Goal: Transaction & Acquisition: Purchase product/service

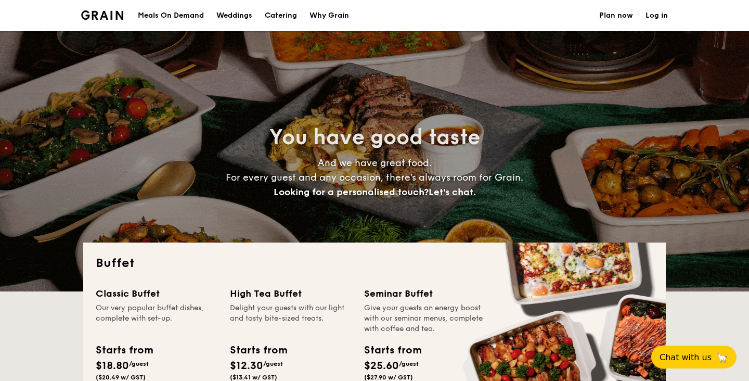
select select
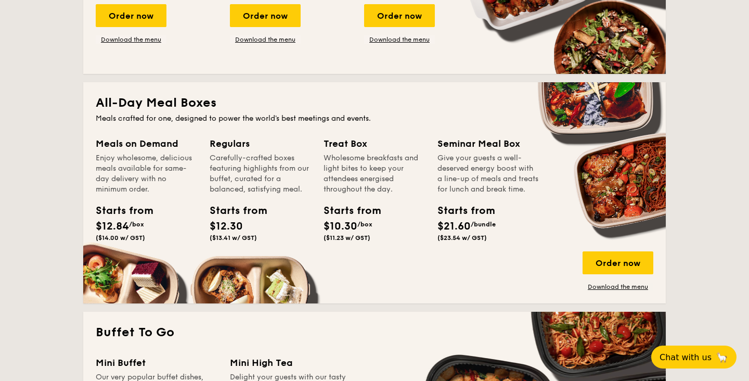
scroll to position [430, 0]
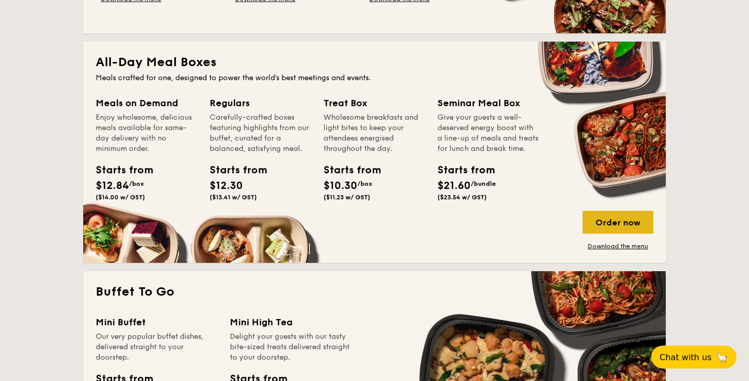
click at [597, 221] on div "Order now" at bounding box center [617, 222] width 71 height 23
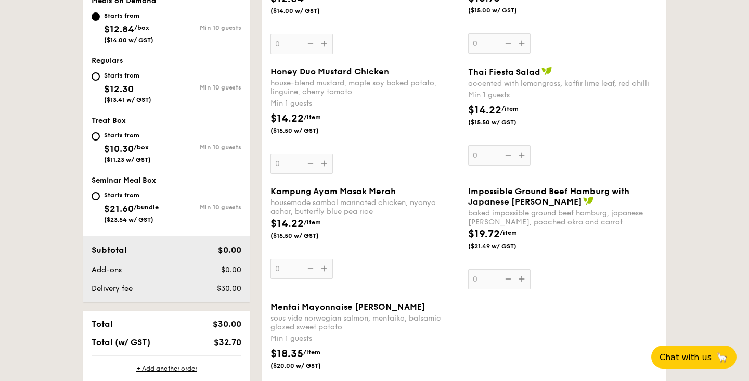
scroll to position [409, 0]
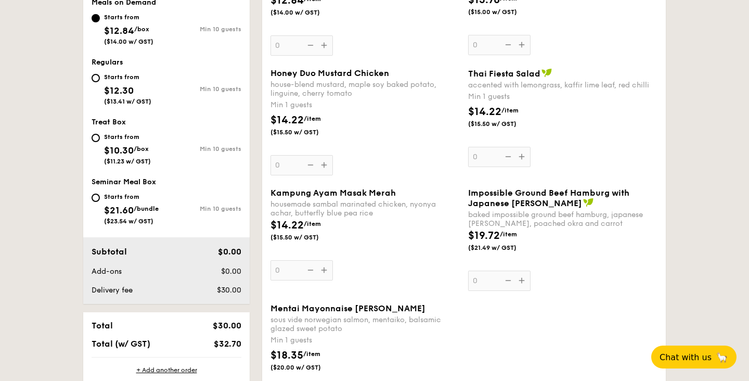
click at [424, 158] on div "Honey Duo Mustard Chicken house-blend mustard, maple soy baked potato, linguine…" at bounding box center [364, 121] width 189 height 107
click at [333, 158] on input "0" at bounding box center [301, 165] width 62 height 20
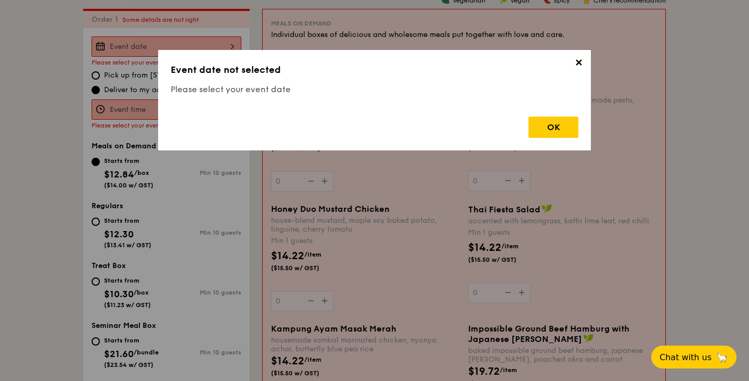
scroll to position [278, 0]
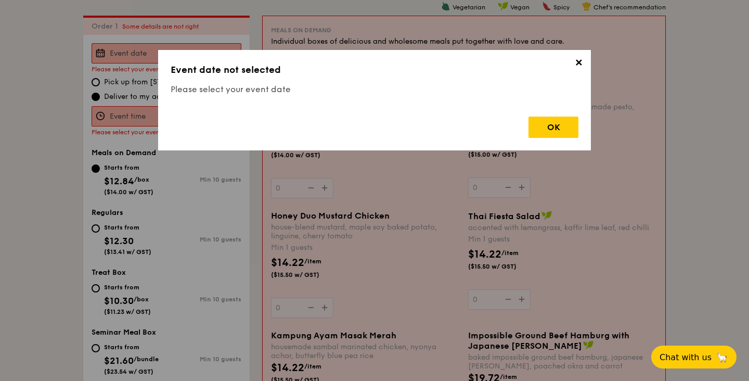
click at [581, 71] on span "✕" at bounding box center [578, 64] width 15 height 15
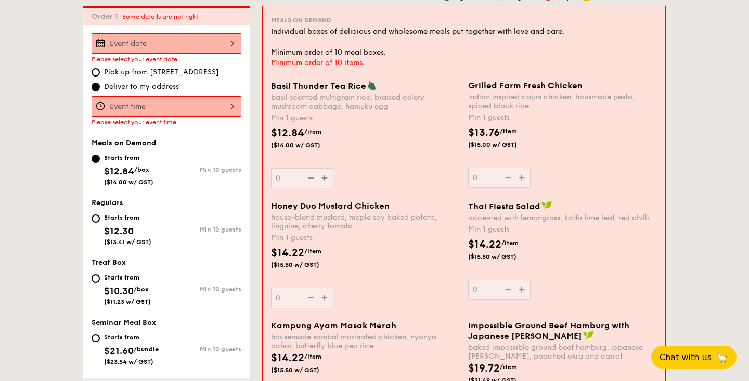
scroll to position [290, 0]
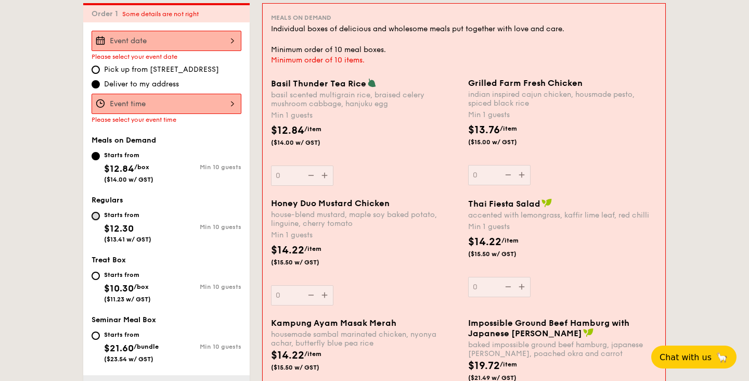
click at [93, 217] on input "Starts from $12.30 ($13.41 w/ GST) Min 10 guests" at bounding box center [96, 216] width 8 height 8
radio input "true"
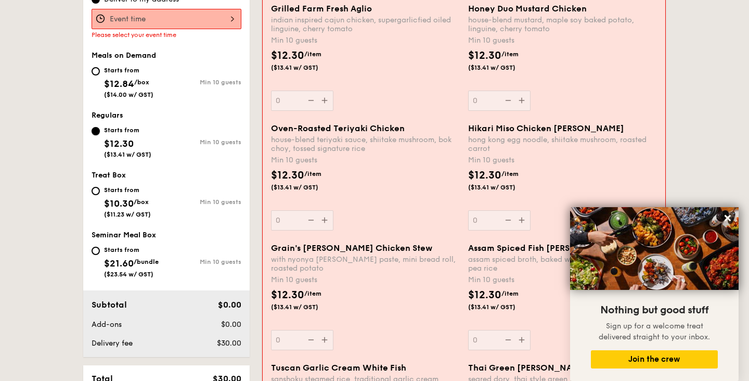
scroll to position [356, 0]
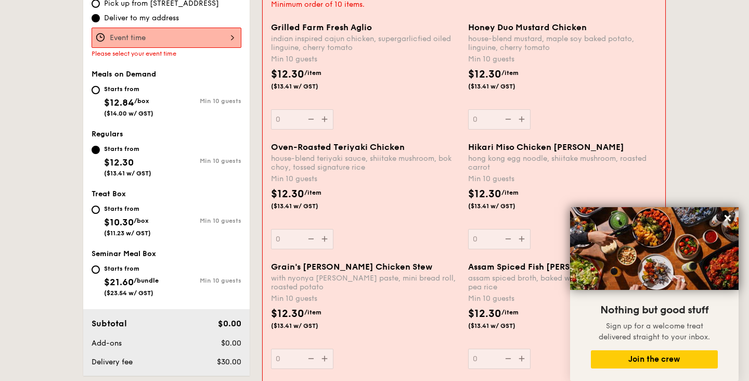
drag, startPoint x: 270, startPoint y: 37, endPoint x: 327, endPoint y: 55, distance: 59.4
click at [327, 55] on div "Grilled Farm Fresh Aglio indian inspired cajun chicken, supergarlicfied oiled l…" at bounding box center [365, 75] width 197 height 107
click at [327, 55] on div "Min 10 guests" at bounding box center [365, 59] width 189 height 10
click at [327, 109] on input "0" at bounding box center [302, 119] width 62 height 20
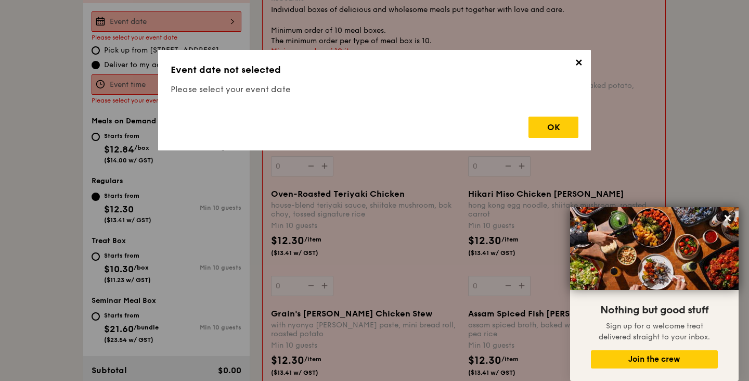
scroll to position [278, 0]
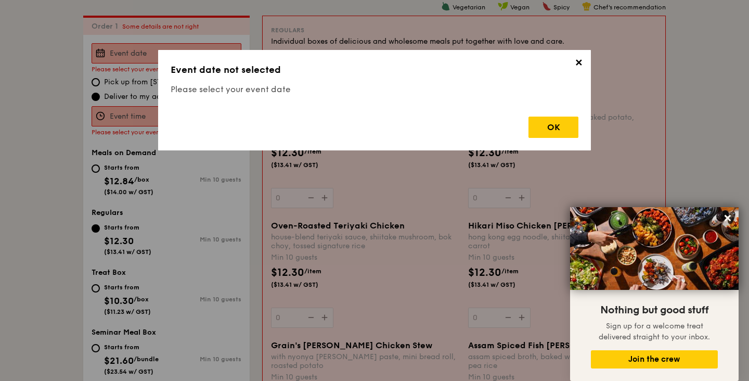
click at [580, 62] on span "✕" at bounding box center [578, 64] width 15 height 15
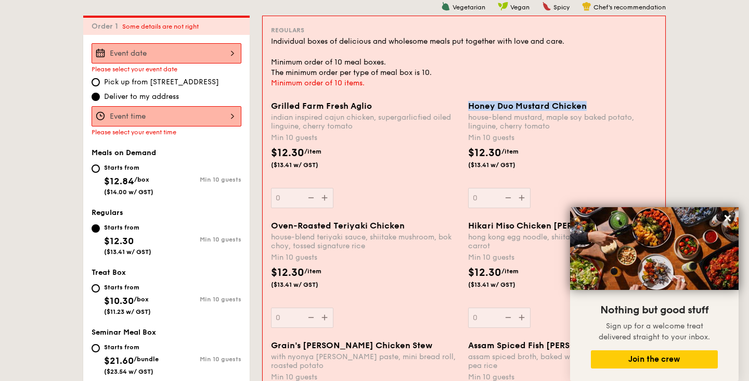
drag, startPoint x: 468, startPoint y: 105, endPoint x: 606, endPoint y: 106, distance: 137.8
click at [606, 106] on div "Honey Duo Mustard Chicken" at bounding box center [562, 106] width 189 height 10
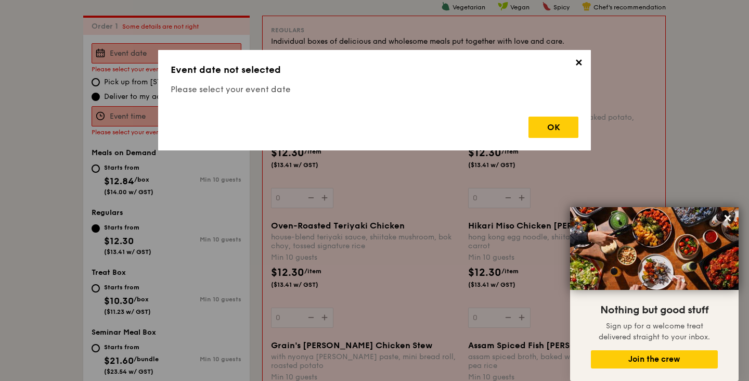
click at [581, 55] on div "✕ Event date not selected Please select your event date OK" at bounding box center [374, 100] width 433 height 100
click at [584, 60] on span "✕" at bounding box center [578, 64] width 15 height 15
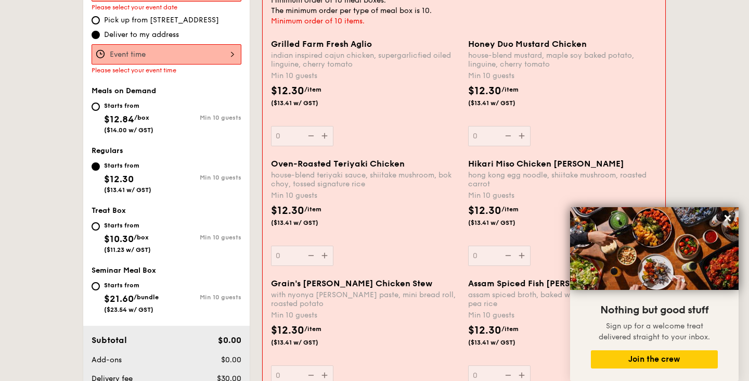
scroll to position [341, 0]
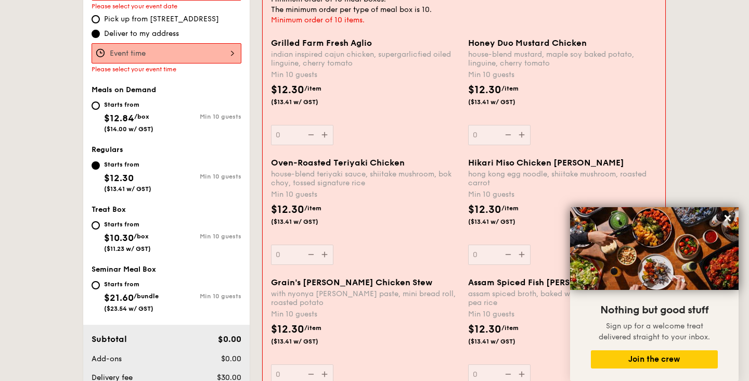
click at [478, 135] on div "Honey Duo Mustard Chicken house-blend mustard, maple soy baked potato, linguine…" at bounding box center [562, 91] width 189 height 107
click at [478, 135] on input "0" at bounding box center [499, 135] width 62 height 20
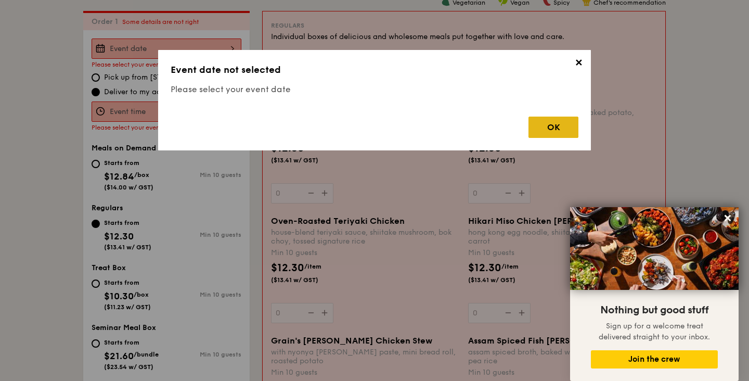
scroll to position [278, 0]
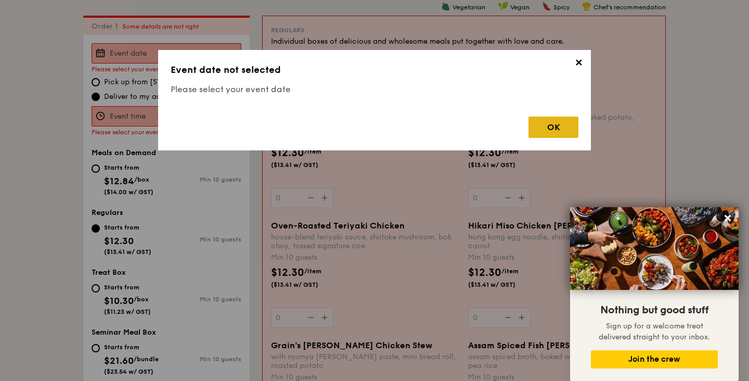
click at [557, 124] on div "OK" at bounding box center [553, 126] width 50 height 21
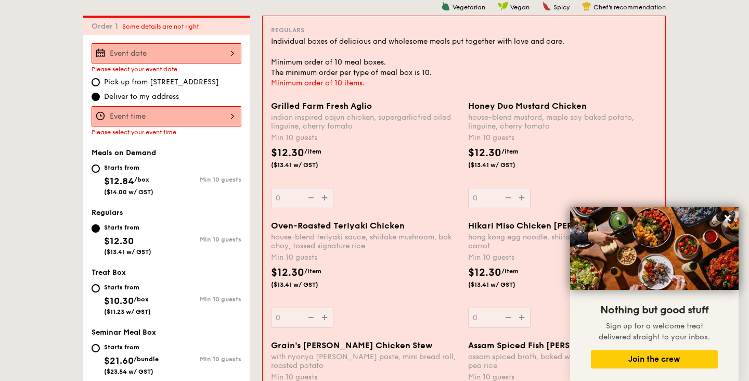
click at [145, 48] on div at bounding box center [167, 53] width 150 height 20
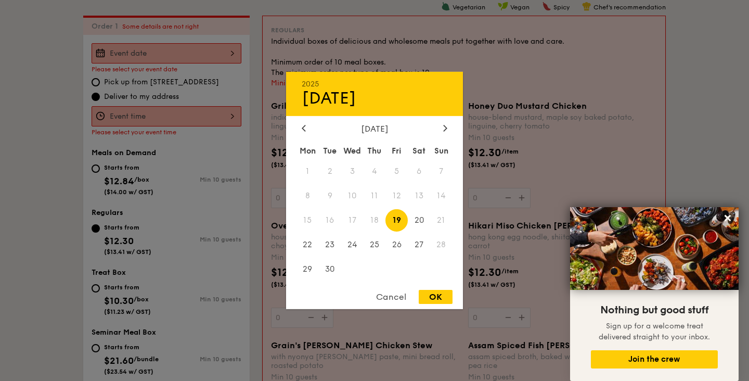
click at [442, 296] on div "OK" at bounding box center [436, 297] width 34 height 14
type input "[DATE]"
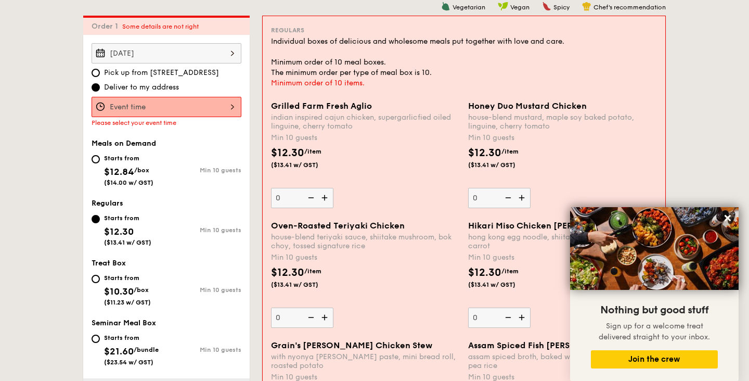
click at [180, 103] on div at bounding box center [167, 107] width 150 height 20
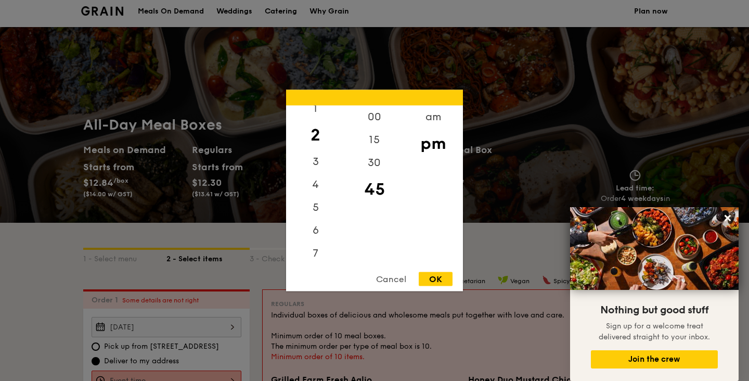
scroll to position [0, 0]
click at [316, 111] on div "12" at bounding box center [315, 121] width 59 height 30
click at [373, 110] on div "00" at bounding box center [374, 121] width 59 height 30
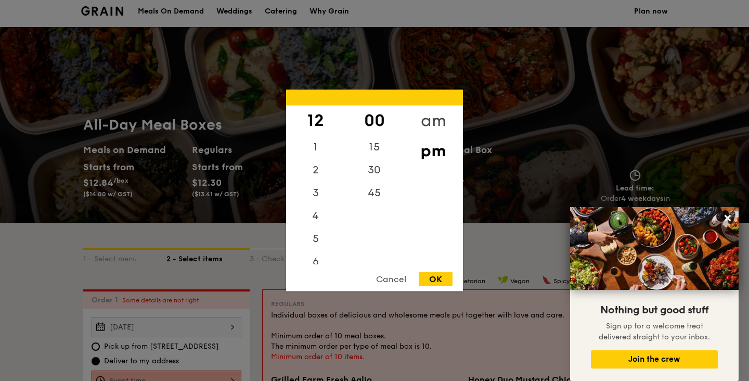
click at [446, 111] on div "am" at bounding box center [432, 121] width 59 height 30
click at [443, 141] on div "pm" at bounding box center [432, 151] width 59 height 30
click at [315, 141] on div "1" at bounding box center [315, 151] width 59 height 30
click at [312, 108] on div "12" at bounding box center [315, 121] width 59 height 30
click at [378, 146] on div "15" at bounding box center [374, 151] width 59 height 30
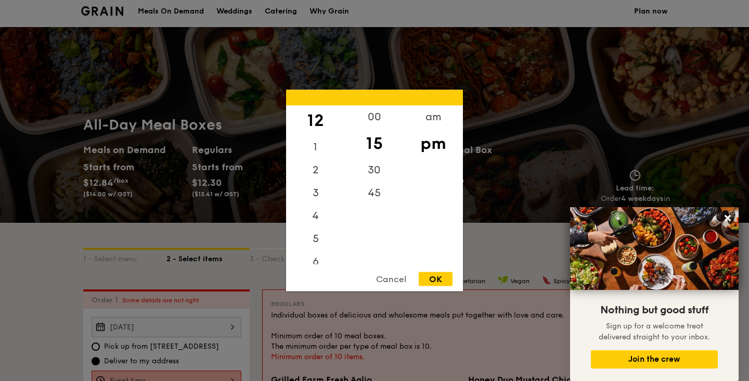
click at [439, 281] on div "OK" at bounding box center [436, 279] width 34 height 14
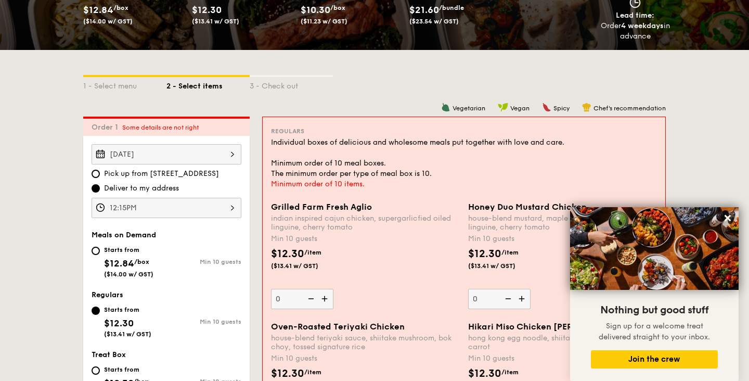
scroll to position [233, 0]
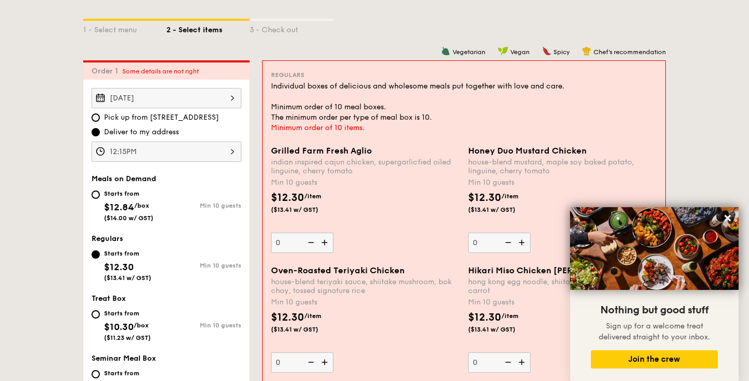
click at [219, 142] on div "12:15PM" at bounding box center [167, 151] width 150 height 20
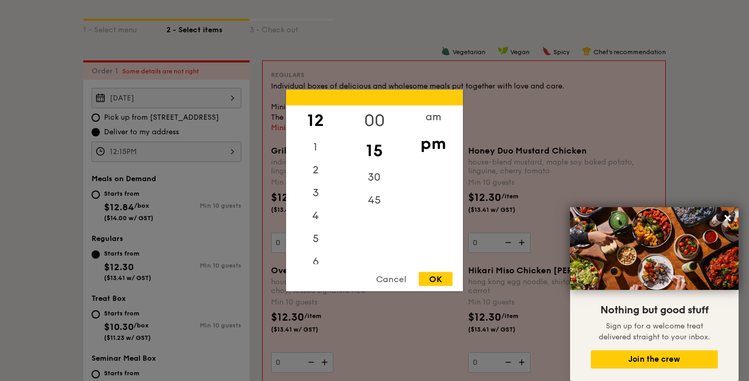
click at [380, 119] on div "00" at bounding box center [374, 121] width 59 height 30
click at [447, 279] on div "OK" at bounding box center [436, 279] width 34 height 14
type input "12:00PM"
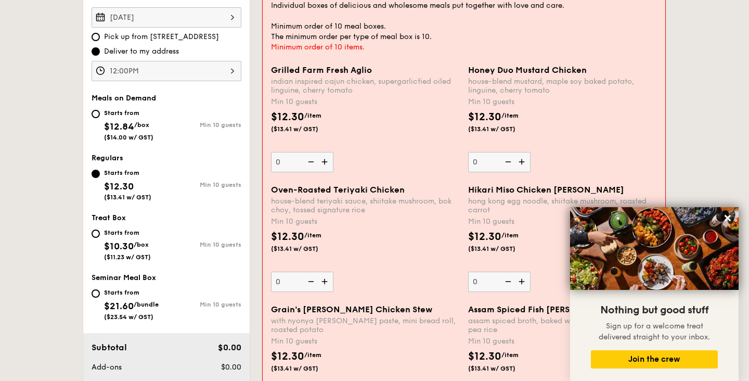
scroll to position [299, 0]
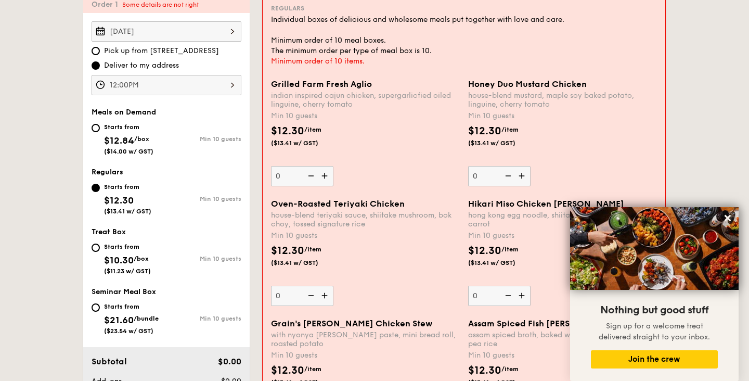
click at [518, 172] on img at bounding box center [523, 176] width 16 height 20
click at [518, 172] on input "0" at bounding box center [499, 176] width 62 height 20
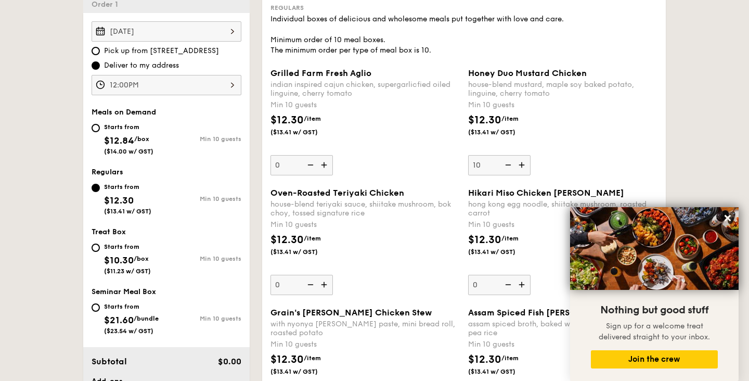
click at [499, 177] on div "Grilled Farm Fresh Aglio indian inspired cajun chicken, supergarlicfied oiled l…" at bounding box center [463, 128] width 395 height 120
click at [522, 165] on img at bounding box center [523, 165] width 16 height 20
click at [522, 165] on input "10" at bounding box center [499, 165] width 62 height 20
type input "11"
click at [492, 179] on div "Grilled Farm Fresh Aglio indian inspired cajun chicken, supergarlicfied oiled l…" at bounding box center [463, 128] width 395 height 120
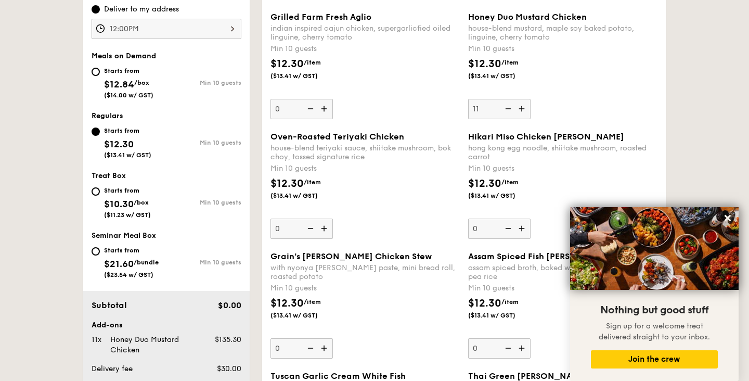
click at [536, 114] on div "Honey Duo Mustard Chicken house-blend mustard, maple soy baked potato, linguine…" at bounding box center [562, 65] width 189 height 107
click at [530, 114] on input "11" at bounding box center [499, 109] width 62 height 20
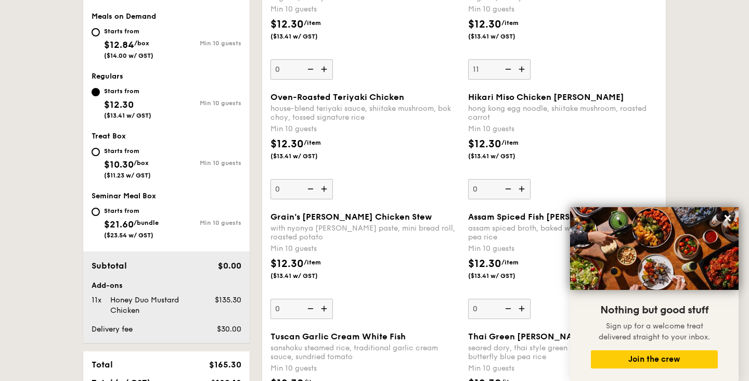
click at [536, 114] on div "hong kong egg noodle, shiitake mushroom, roasted carrot" at bounding box center [562, 113] width 189 height 18
click at [530, 179] on input "0" at bounding box center [499, 189] width 62 height 20
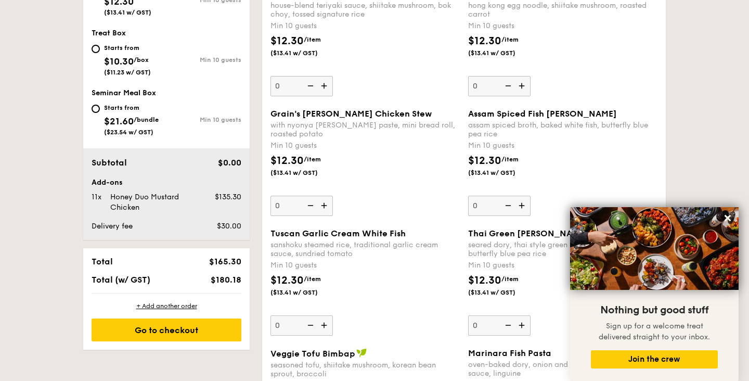
scroll to position [504, 0]
